Goal: Task Accomplishment & Management: Use online tool/utility

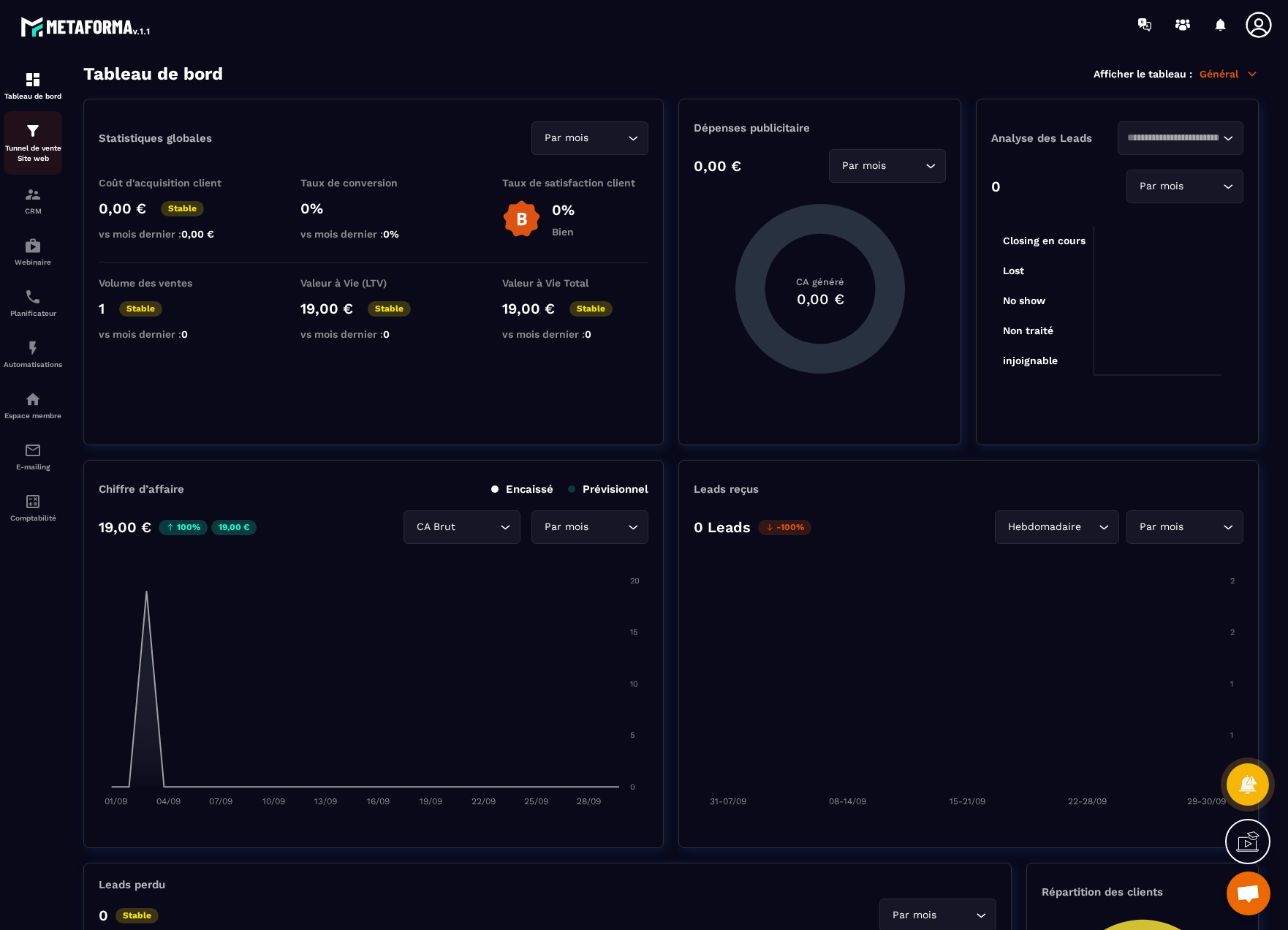
click at [37, 136] on img at bounding box center [33, 131] width 18 height 18
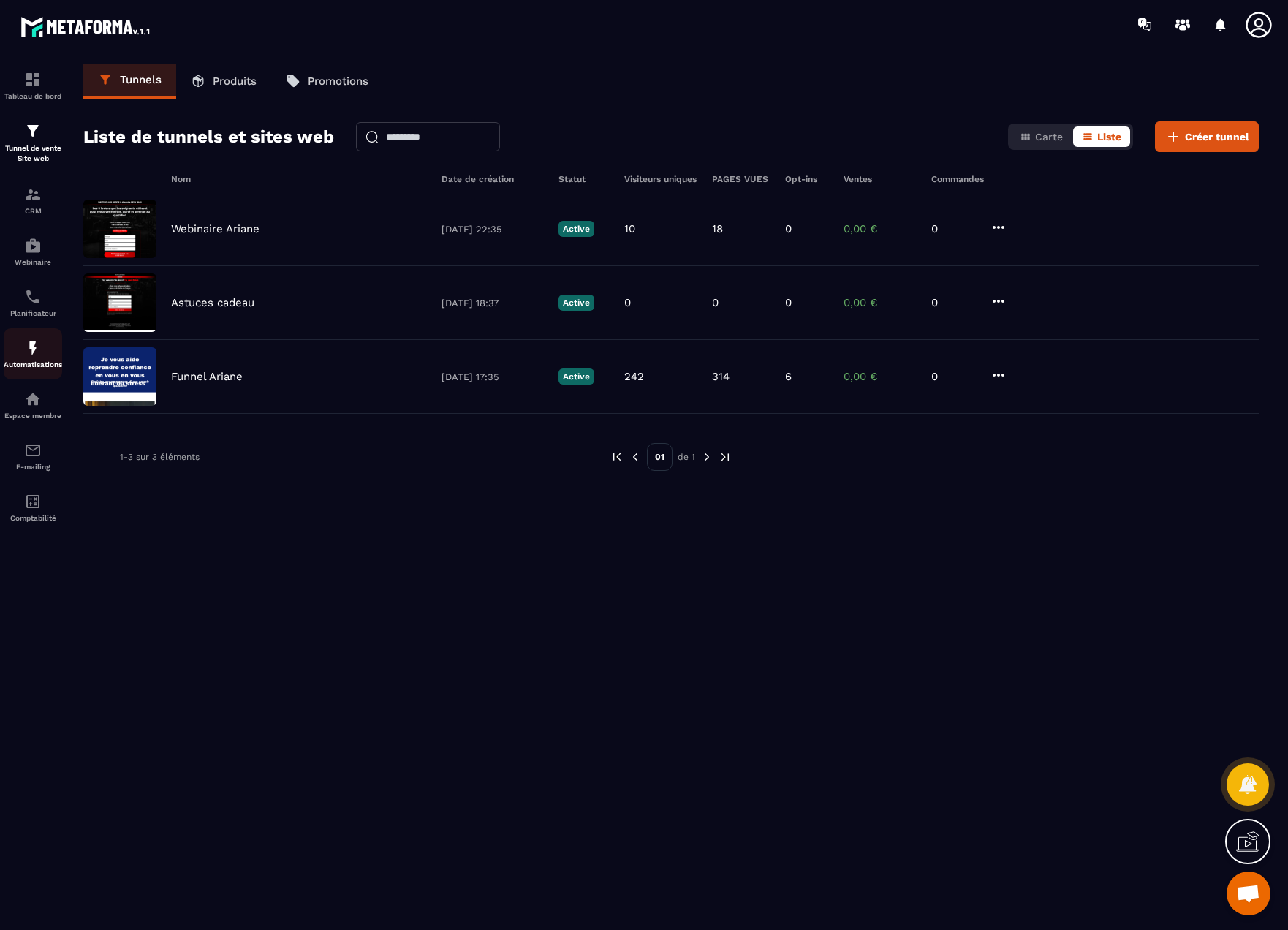
click at [37, 354] on img at bounding box center [33, 348] width 18 height 18
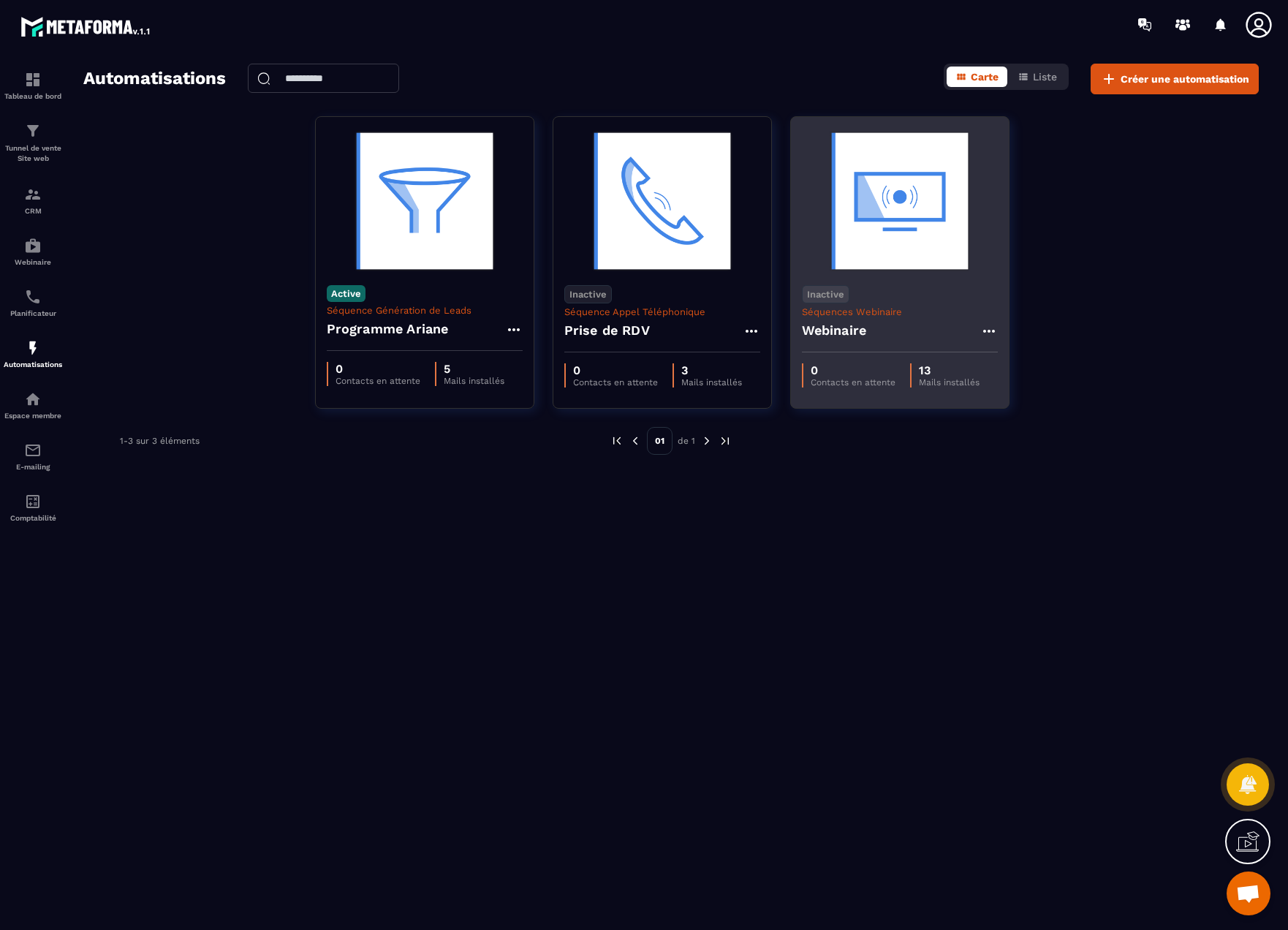
click at [848, 333] on h4 "Webinaire" at bounding box center [834, 330] width 65 height 20
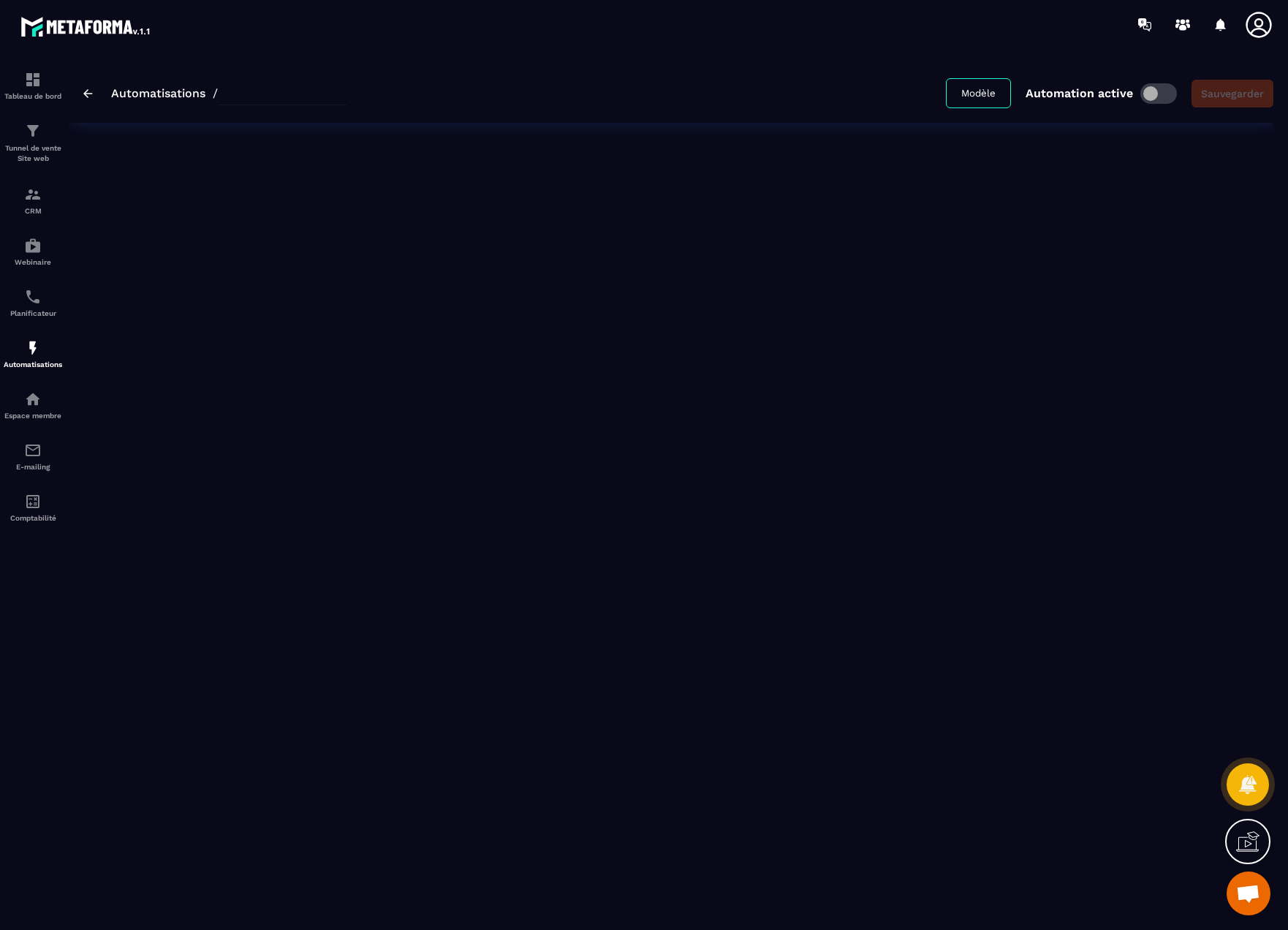
type input "*********"
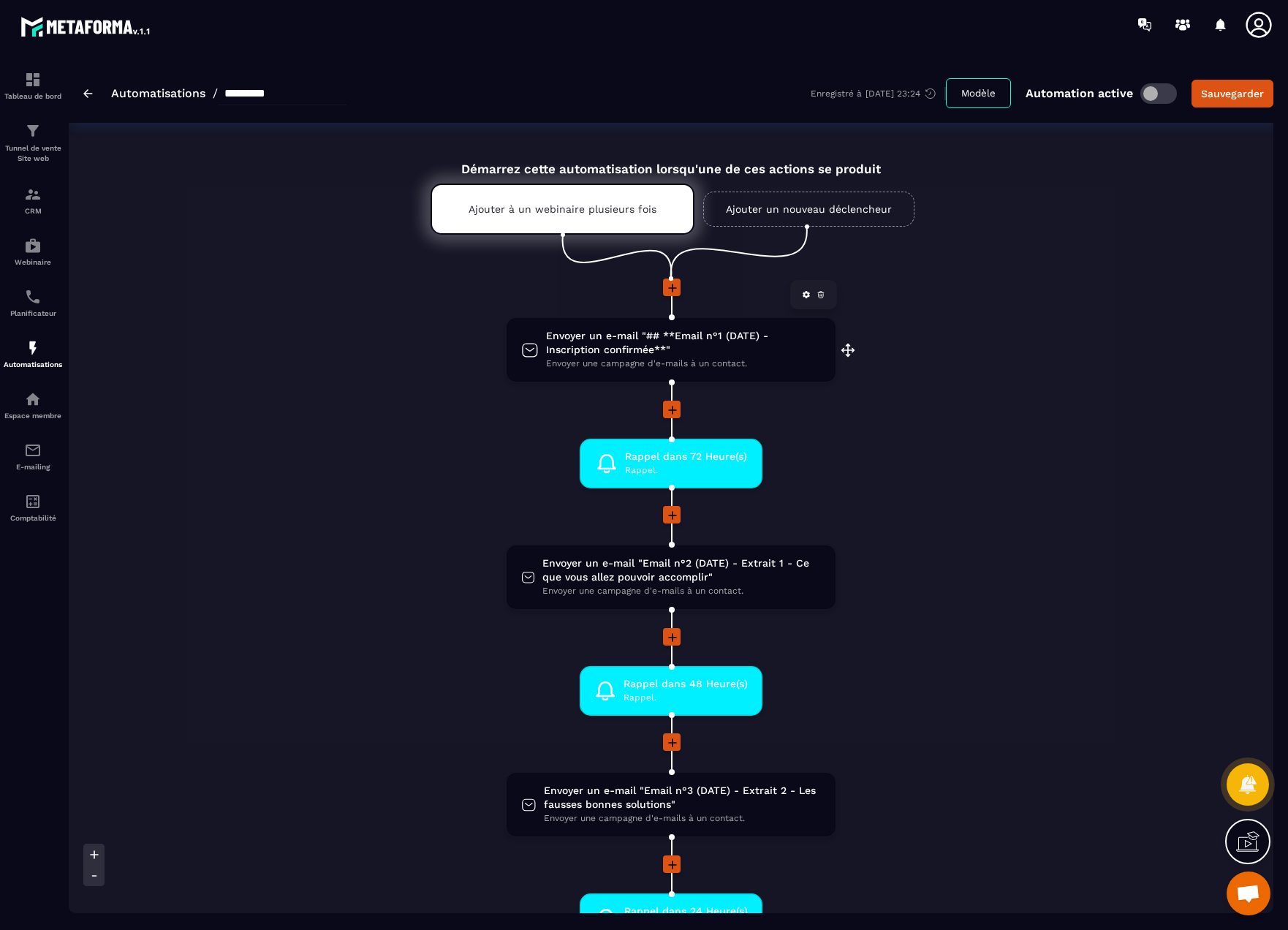
click at [688, 357] on span "Envoyer une campagne d'e-mails à un contact." at bounding box center [684, 364] width 275 height 14
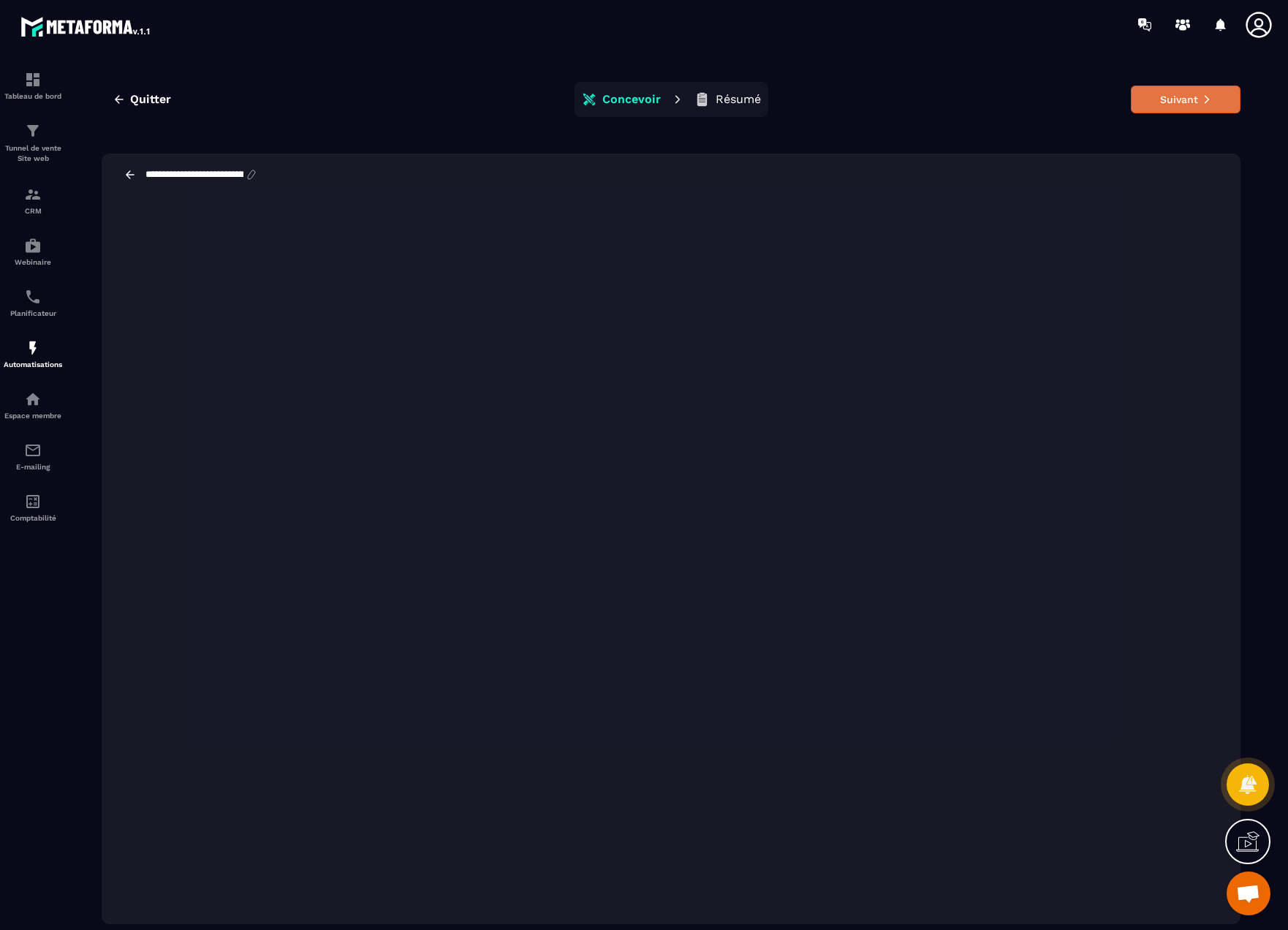
click at [1150, 102] on button "Suivant" at bounding box center [1185, 99] width 110 height 28
click at [47, 350] on div "Automatisations" at bounding box center [33, 354] width 58 height 30
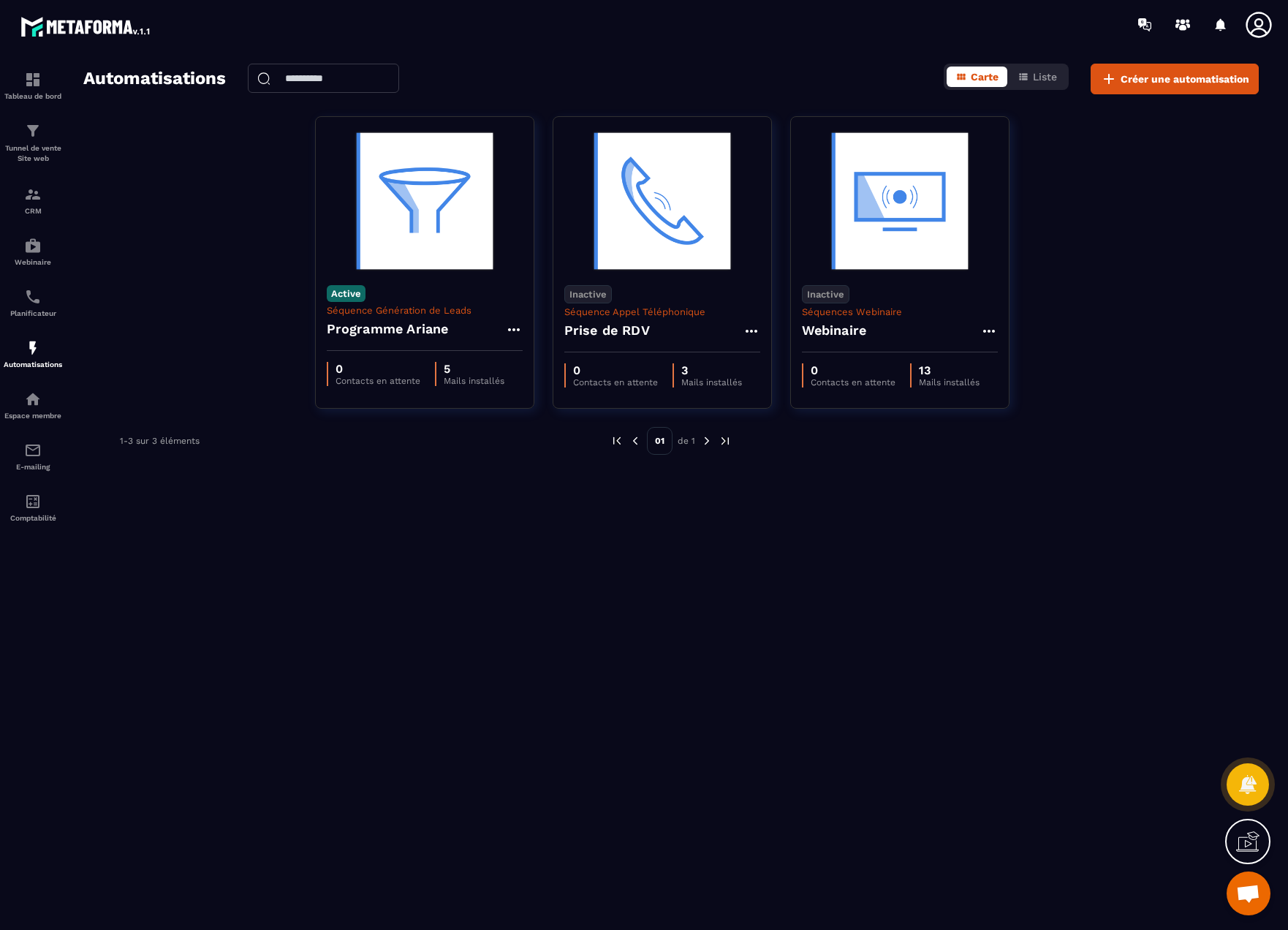
click at [1258, 19] on icon at bounding box center [1259, 25] width 30 height 30
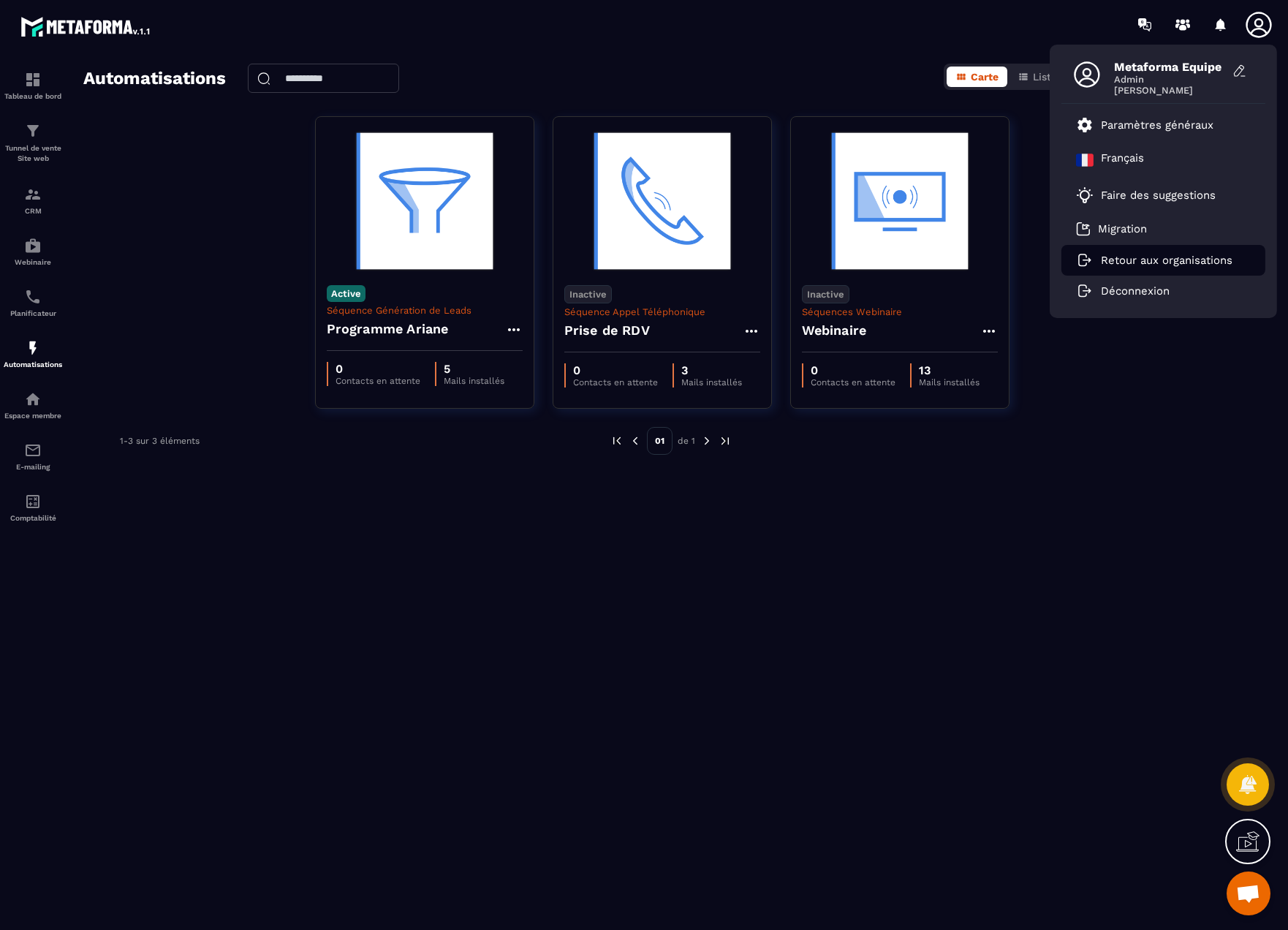
click at [1154, 264] on p "Retour aux organisations" at bounding box center [1166, 260] width 131 height 13
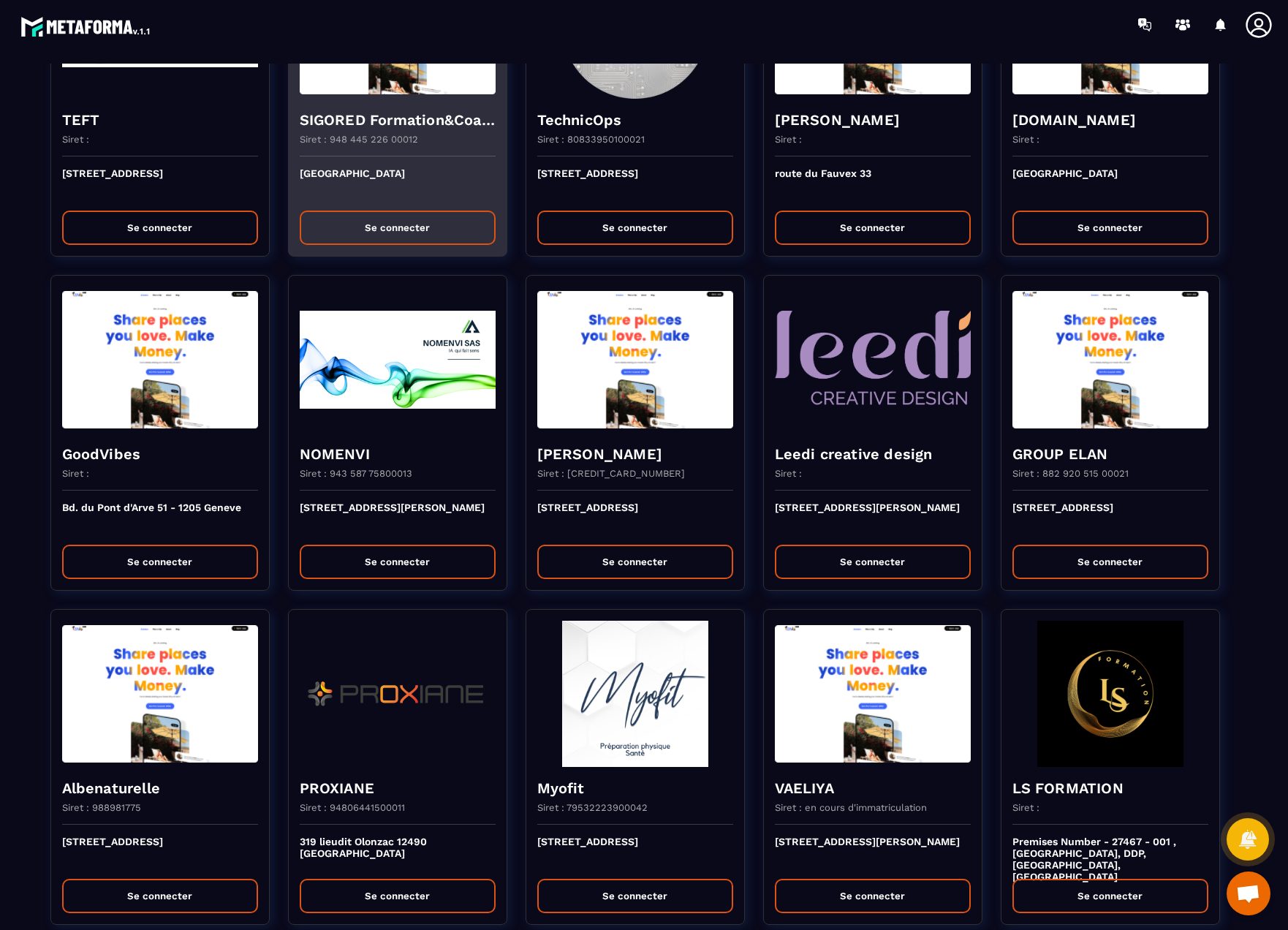
scroll to position [2548, 0]
